Goal: Find specific page/section: Find specific page/section

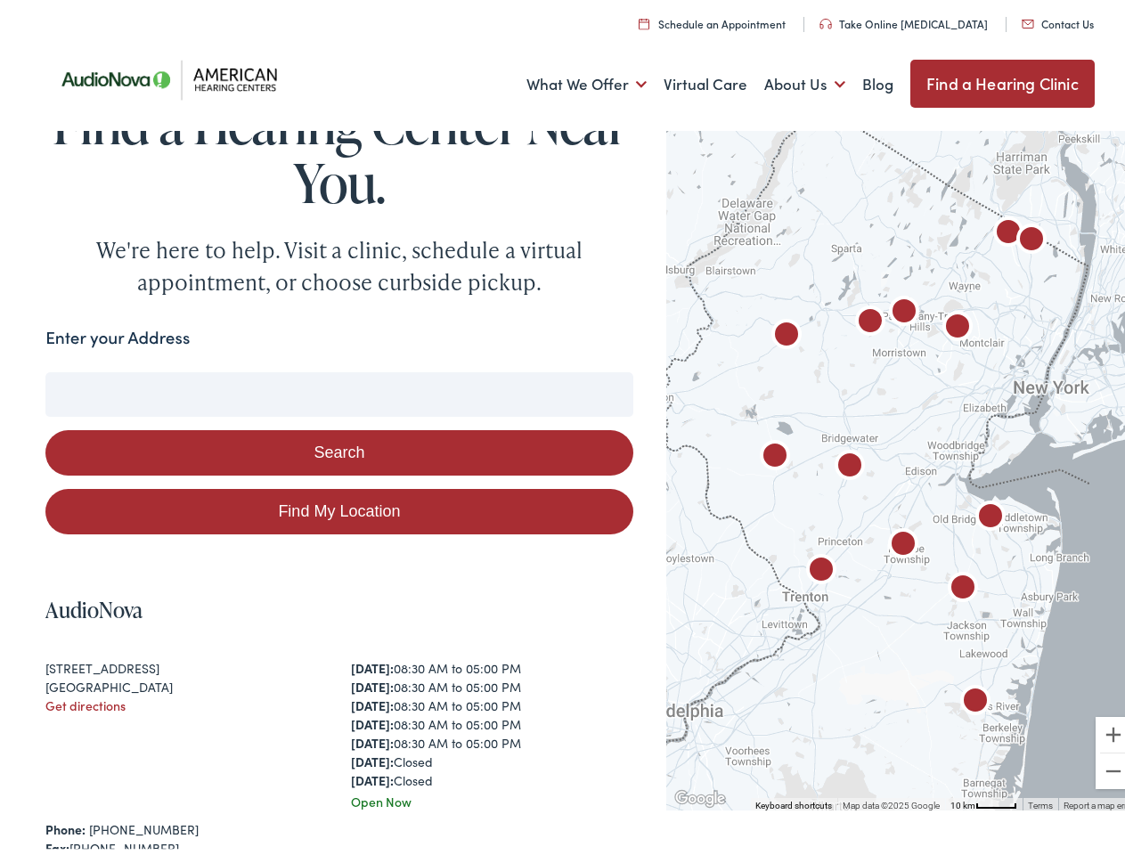
click at [562, 428] on button "Search" at bounding box center [338, 447] width 587 height 45
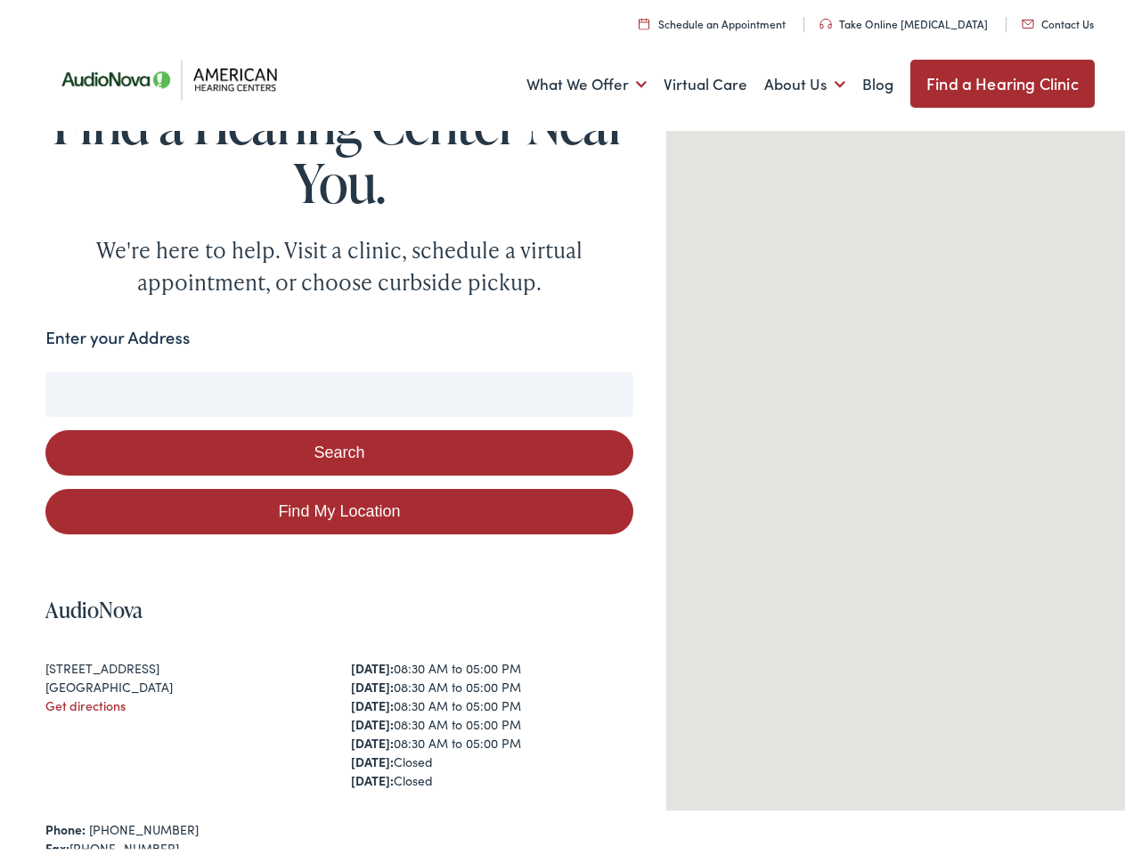
click at [570, 79] on link "What We Offer" at bounding box center [587, 79] width 120 height 66
click at [786, 79] on link "About Us" at bounding box center [805, 79] width 81 height 66
click at [719, 368] on button "Search" at bounding box center [726, 368] width 22 height 22
click at [335, 447] on button "Search" at bounding box center [338, 447] width 587 height 45
